Goal: Find specific page/section: Find specific page/section

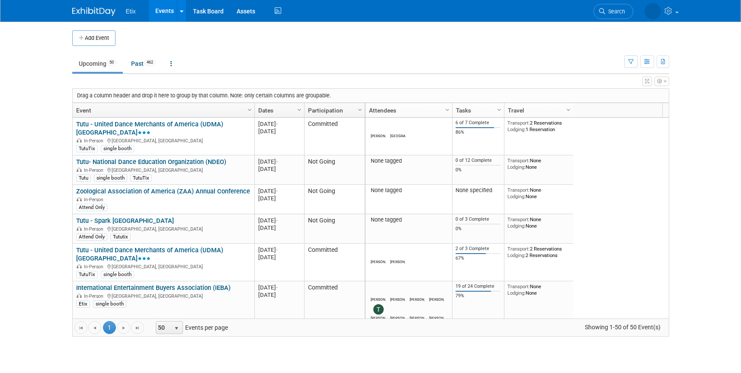
scroll to position [1397, 0]
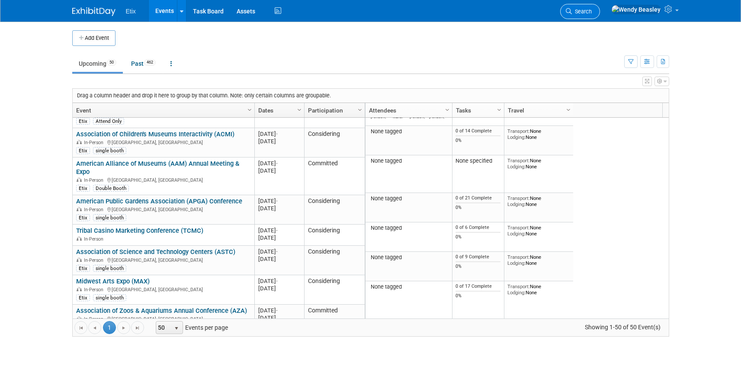
click at [592, 10] on span "Search" at bounding box center [582, 11] width 20 height 6
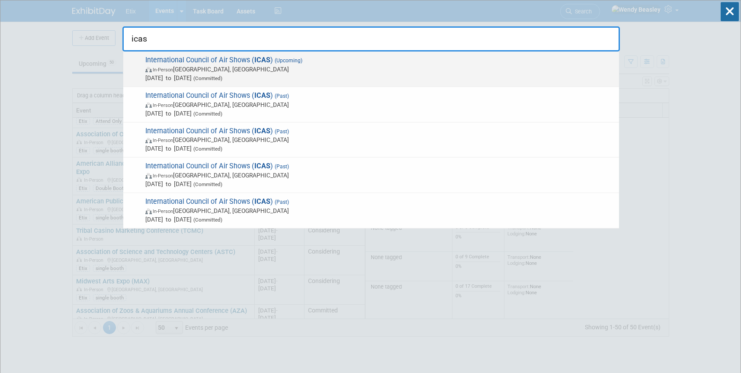
type input "icas"
click at [285, 58] on span "(Upcoming)" at bounding box center [287, 61] width 29 height 6
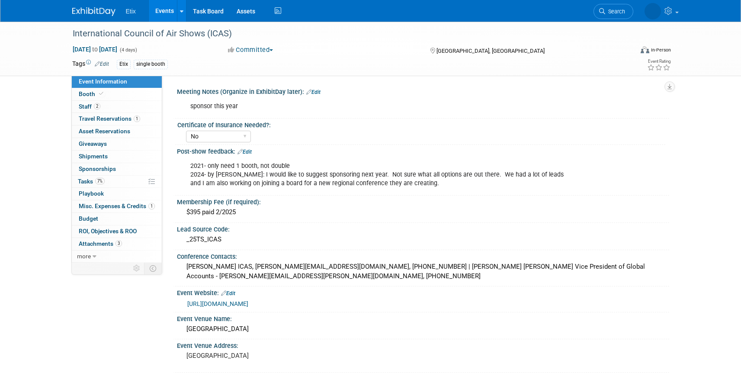
select select "No"
click at [93, 96] on span "Booth" at bounding box center [92, 93] width 26 height 7
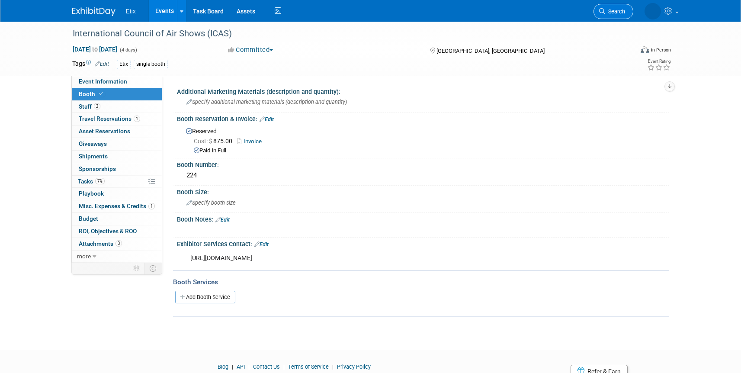
click at [607, 13] on span "Search" at bounding box center [615, 11] width 20 height 6
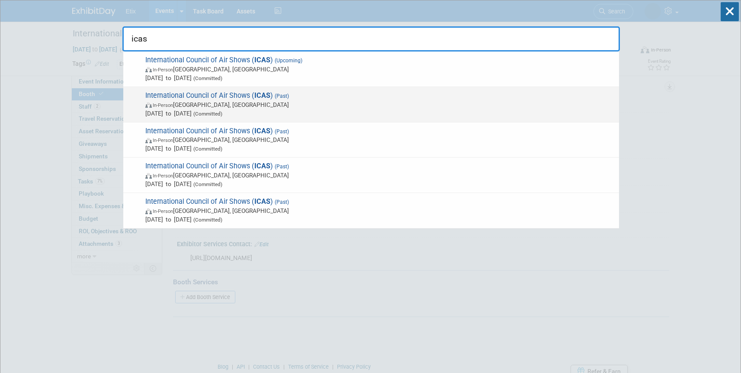
type input "icas"
click at [289, 99] on span "International Council of Air Shows ( ICAS ) (Past) In-Person Las Vegas, NV Dec …" at bounding box center [379, 104] width 472 height 26
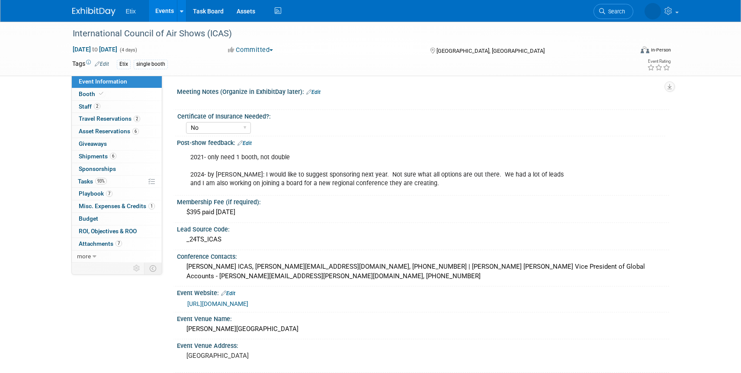
select select "No"
click at [109, 95] on link "Booth" at bounding box center [117, 94] width 90 height 12
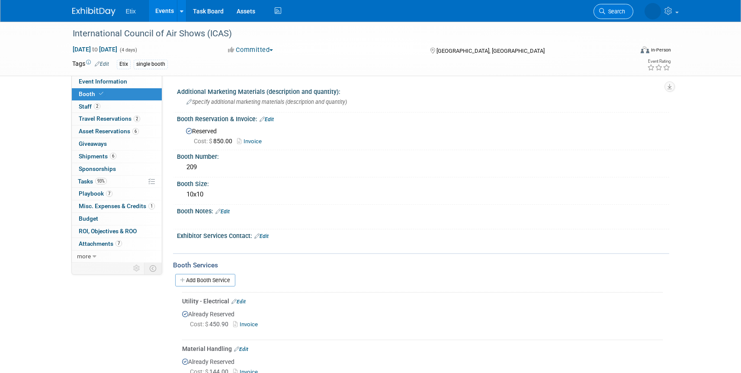
click at [608, 12] on span "Search" at bounding box center [615, 11] width 20 height 6
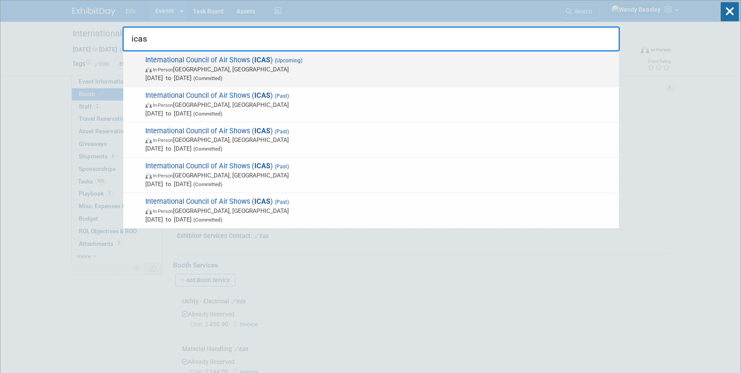
type input "icas"
click at [284, 66] on span "In-Person Las Vegas, NV" at bounding box center [379, 69] width 469 height 9
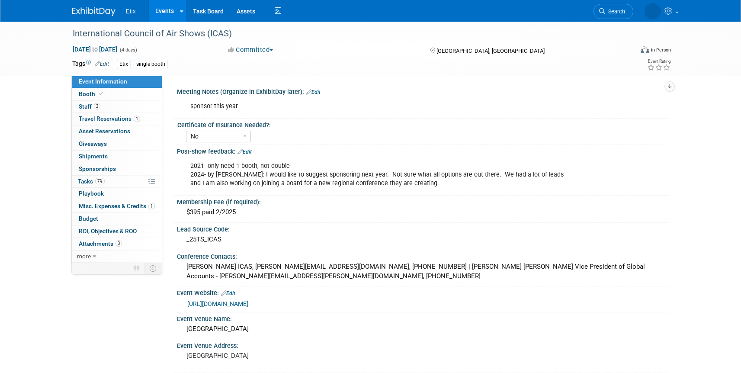
select select "No"
click at [115, 95] on link "Booth" at bounding box center [117, 94] width 90 height 12
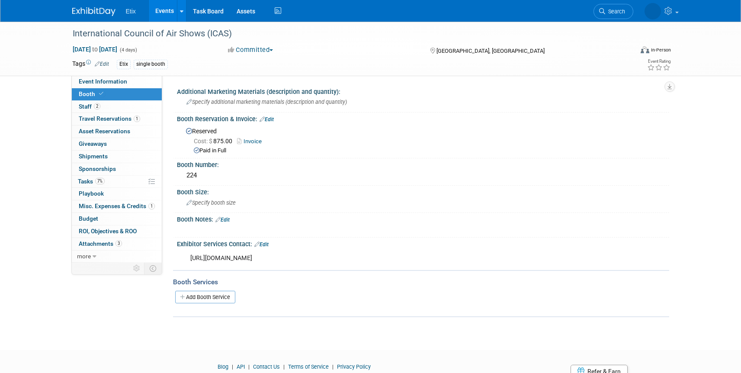
click at [250, 141] on link "Invoice" at bounding box center [251, 141] width 29 height 6
click at [152, 36] on div "International Council of Air Shows (ICAS)" at bounding box center [345, 34] width 551 height 16
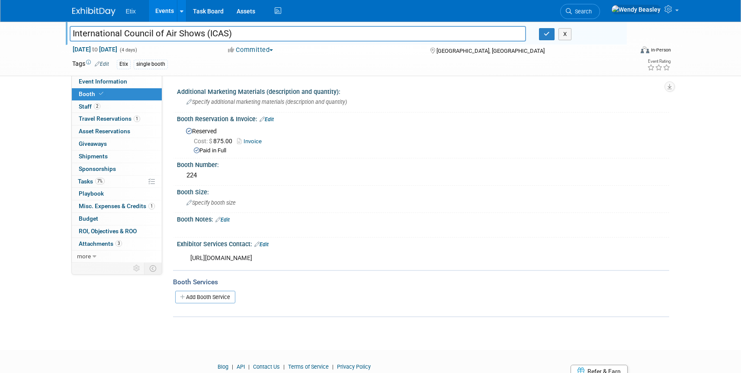
drag, startPoint x: 145, startPoint y: 31, endPoint x: 148, endPoint y: 28, distance: 4.6
click at [145, 31] on input "International Council of Air Shows (ICAS)" at bounding box center [298, 33] width 457 height 15
click at [160, 13] on link "Events" at bounding box center [165, 11] width 32 height 22
